Goal: Task Accomplishment & Management: Use online tool/utility

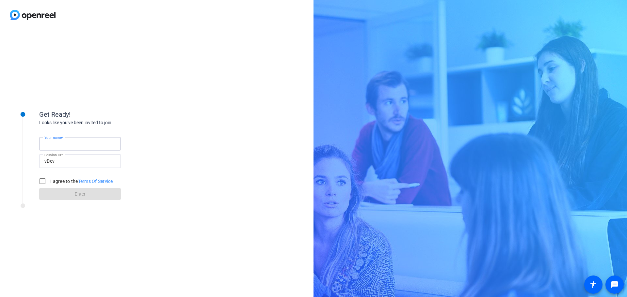
click at [63, 148] on input "Your name" at bounding box center [79, 144] width 71 height 8
type input "[PERSON_NAME]"
click at [43, 181] on input "I agree to the Terms Of Service" at bounding box center [42, 181] width 13 height 13
checkbox input "true"
click at [78, 196] on span "Enter" at bounding box center [80, 194] width 11 height 7
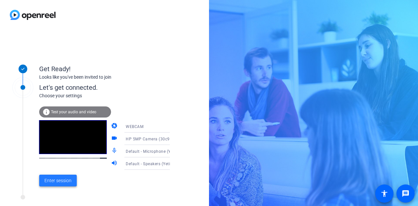
click at [61, 181] on span "Enter session" at bounding box center [57, 180] width 27 height 7
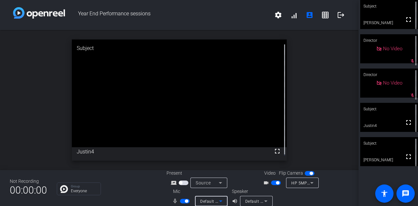
click at [219, 201] on icon at bounding box center [220, 201] width 3 height 2
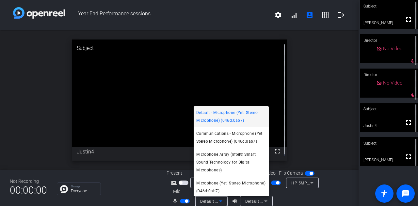
click at [127, 187] on div at bounding box center [209, 103] width 418 height 206
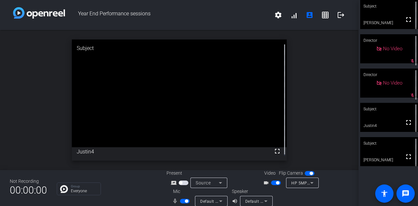
click at [218, 199] on icon at bounding box center [221, 201] width 8 height 8
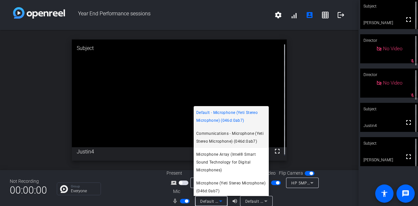
click at [219, 141] on span "Communications - Microphone (Yeti Stereo Microphone) (046d:0ab7)" at bounding box center [231, 138] width 70 height 16
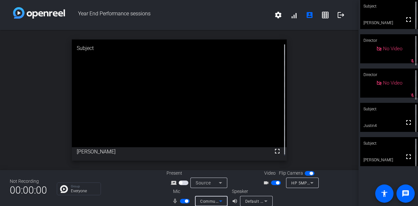
click at [268, 201] on div "Default - Speakers (Yeti Stereo Microphone) (046d:0ab7)" at bounding box center [256, 201] width 33 height 10
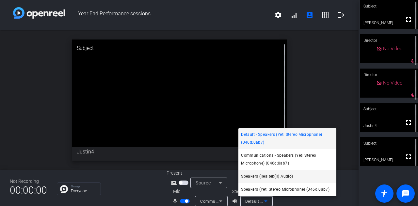
click at [263, 175] on span "Speakers (Realtek(R) Audio)" at bounding box center [267, 176] width 52 height 8
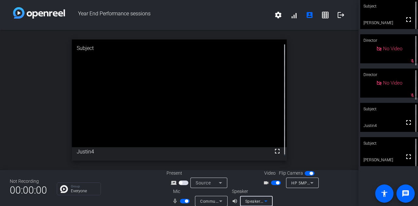
click at [264, 201] on icon at bounding box center [265, 201] width 3 height 2
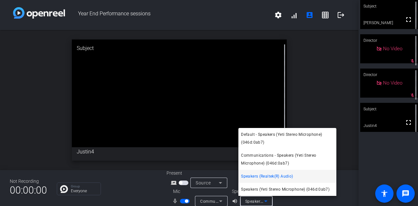
click at [221, 201] on div at bounding box center [209, 103] width 418 height 206
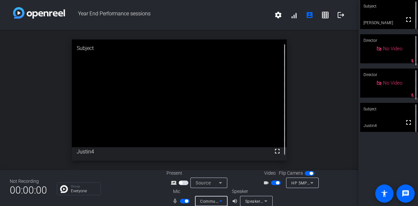
click at [219, 200] on icon at bounding box center [221, 201] width 8 height 8
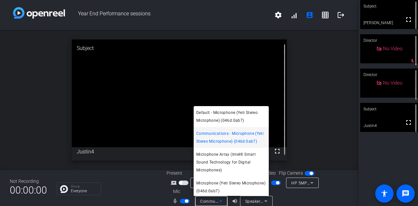
click at [134, 191] on div at bounding box center [209, 103] width 418 height 206
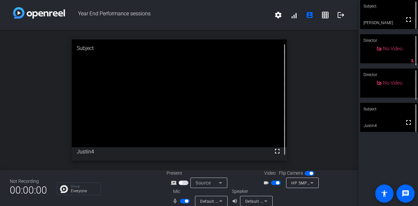
click at [181, 183] on span "button" at bounding box center [180, 182] width 3 height 3
click at [220, 200] on icon at bounding box center [221, 201] width 8 height 8
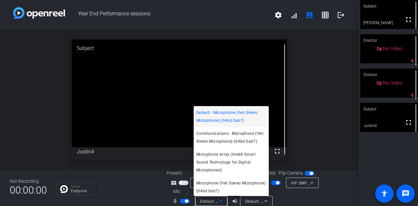
click at [145, 193] on div at bounding box center [209, 103] width 418 height 206
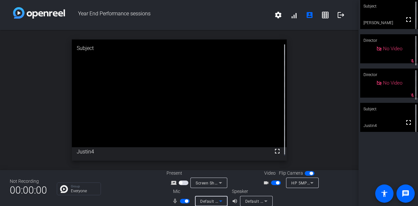
click at [220, 201] on icon at bounding box center [220, 201] width 3 height 2
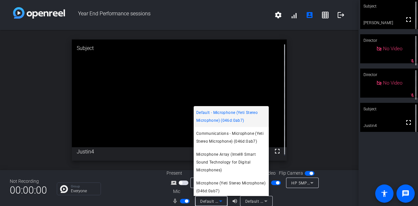
click at [262, 198] on div at bounding box center [209, 103] width 418 height 206
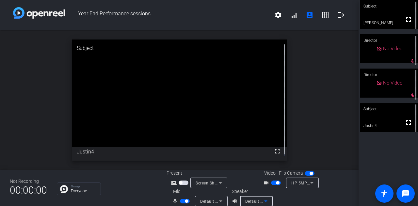
click at [262, 201] on icon at bounding box center [266, 201] width 8 height 8
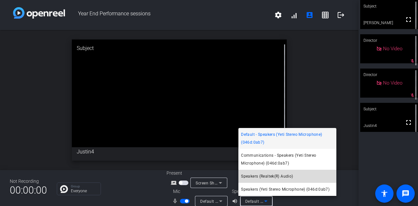
click at [246, 176] on span "Speakers (Realtek(R) Audio)" at bounding box center [267, 176] width 52 height 8
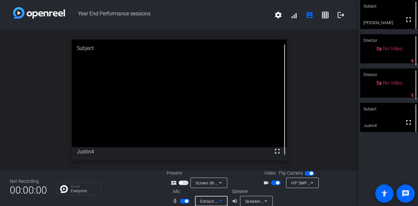
click at [218, 201] on icon at bounding box center [221, 201] width 8 height 8
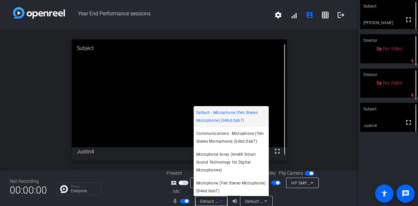
click at [266, 201] on div at bounding box center [209, 103] width 418 height 206
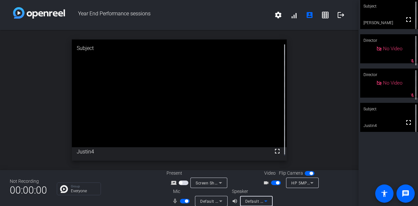
click at [265, 201] on icon at bounding box center [265, 201] width 3 height 2
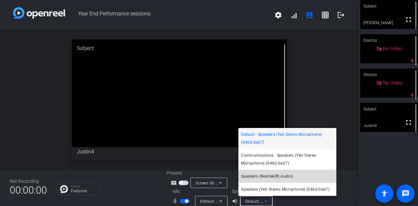
click at [284, 179] on span "Speakers (Realtek(R) Audio)" at bounding box center [267, 176] width 52 height 8
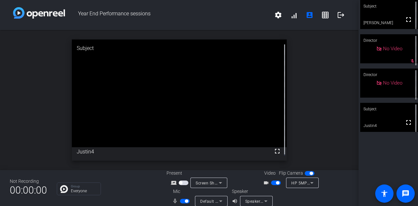
click at [185, 202] on span "button" at bounding box center [186, 200] width 3 height 3
click at [185, 202] on span "button" at bounding box center [185, 201] width 10 height 5
click at [219, 201] on icon at bounding box center [220, 201] width 3 height 2
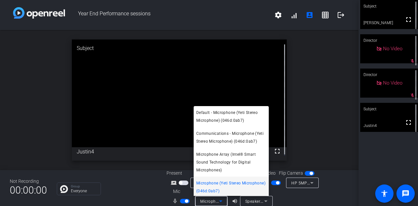
scroll to position [1, 0]
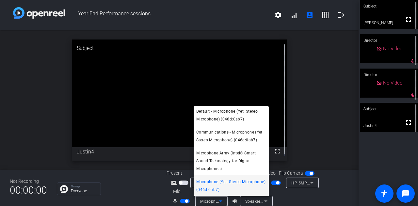
click at [283, 198] on div at bounding box center [209, 103] width 418 height 206
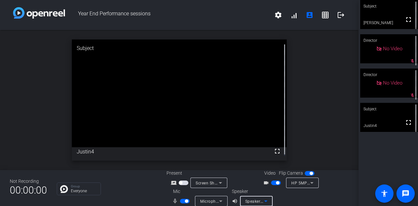
drag, startPoint x: 252, startPoint y: 200, endPoint x: 280, endPoint y: 202, distance: 28.1
click at [280, 202] on div "Speaker volume_up Speakers (Realtek(R) Audio)" at bounding box center [261, 197] width 58 height 18
click at [266, 201] on icon at bounding box center [266, 201] width 8 height 8
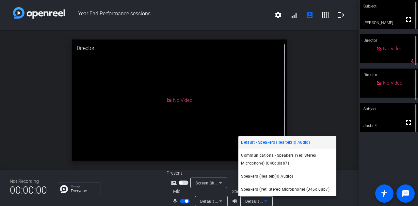
click at [319, 116] on div at bounding box center [209, 103] width 418 height 206
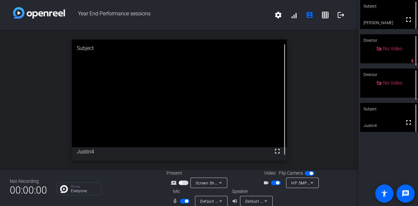
click at [182, 182] on span "button" at bounding box center [184, 183] width 10 height 5
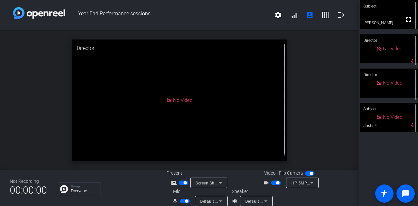
click at [184, 182] on span "button" at bounding box center [184, 182] width 3 height 3
click at [184, 182] on span "button" at bounding box center [184, 183] width 10 height 5
